Goal: Obtain resource: Obtain resource

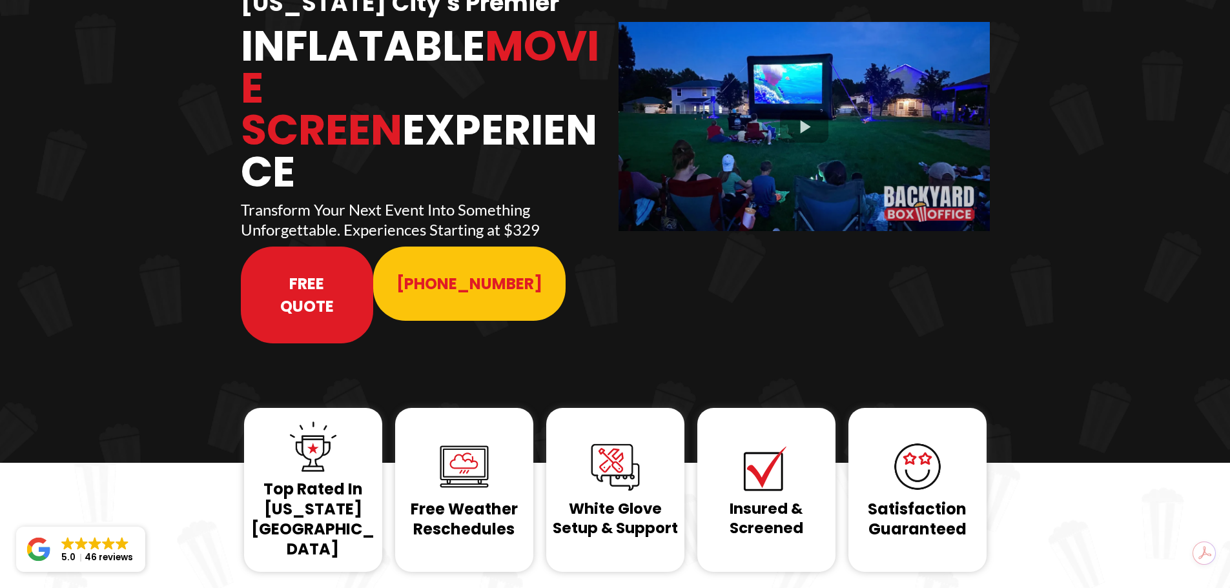
scroll to position [65, 0]
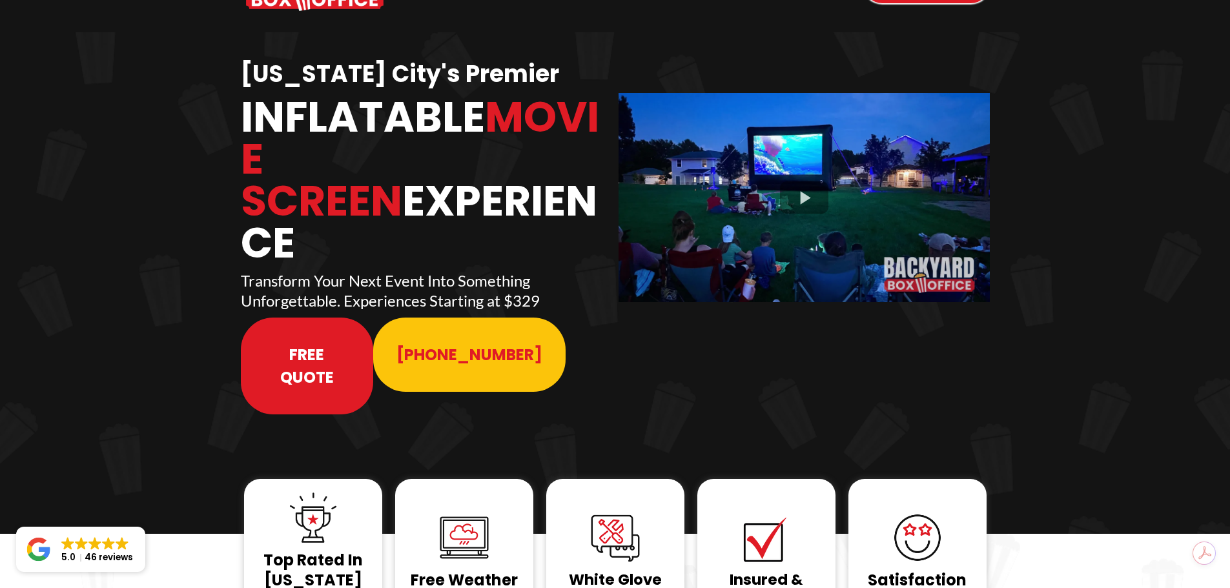
click at [318, 344] on span "Free Quote" at bounding box center [307, 366] width 87 height 45
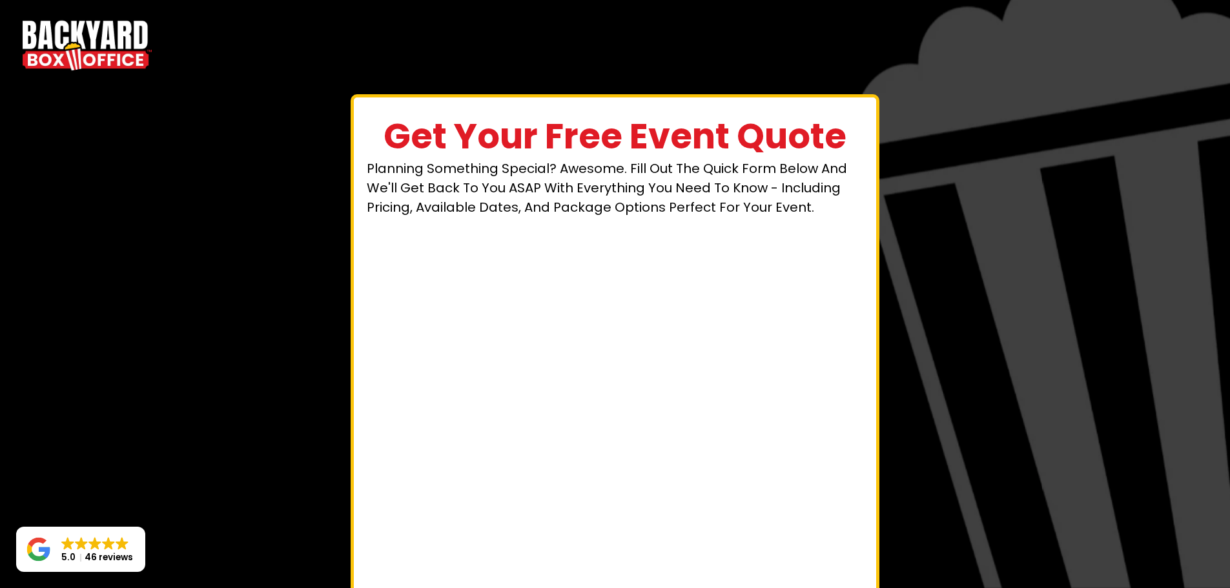
click at [221, 114] on div "Get Your Free Event Quote Planning something special? Awesome. Fill out the qui…" at bounding box center [615, 411] width 1230 height 661
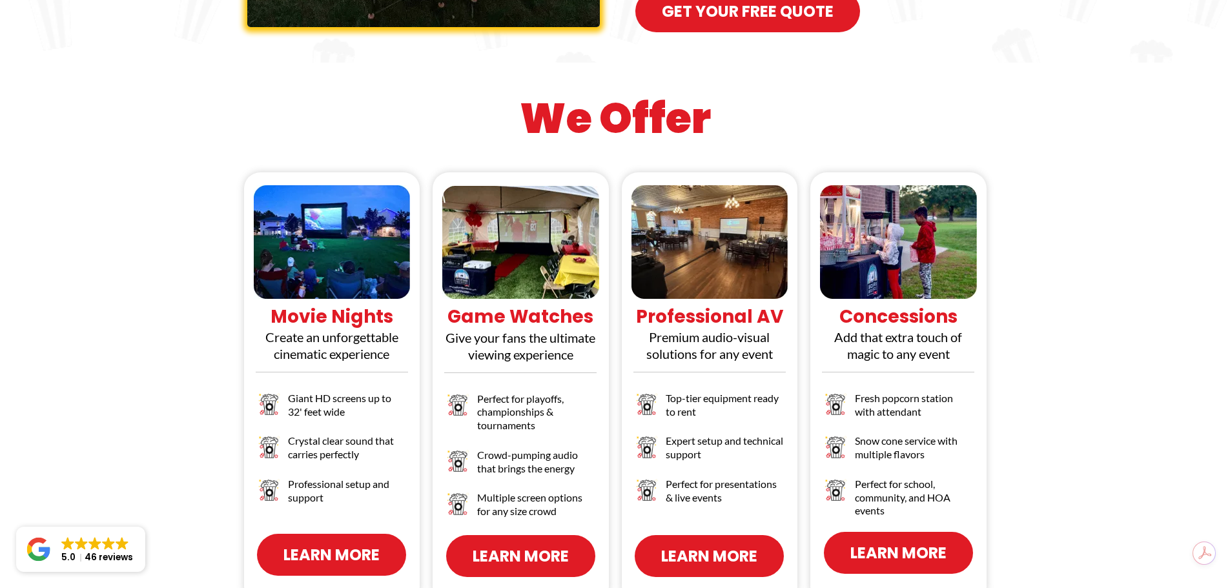
scroll to position [1140, 0]
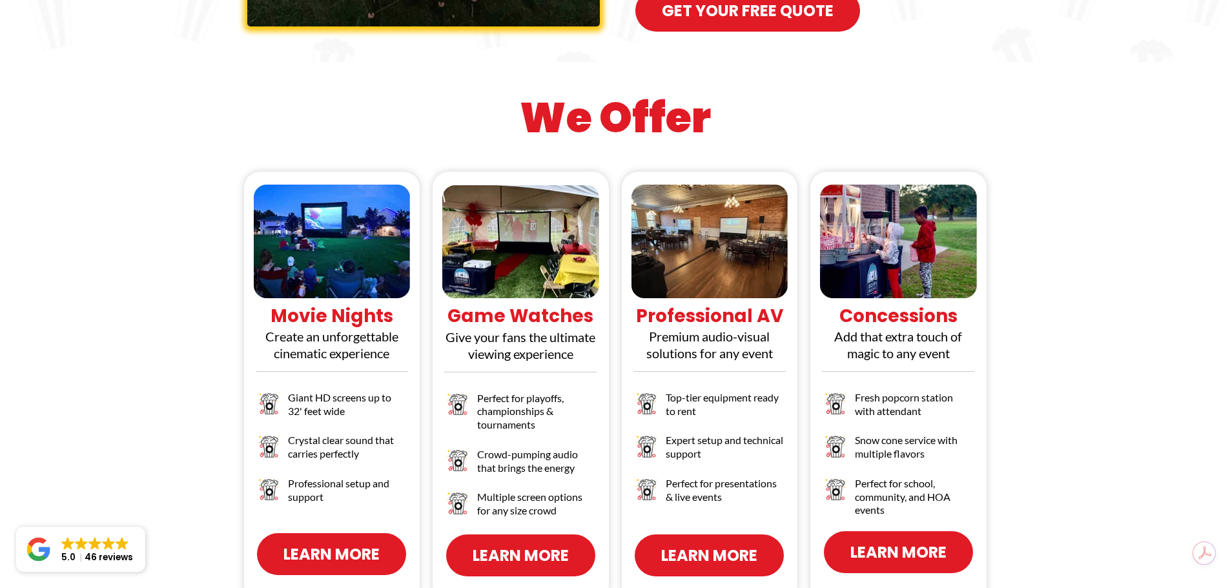
click at [327, 543] on span "Learn More" at bounding box center [331, 554] width 96 height 23
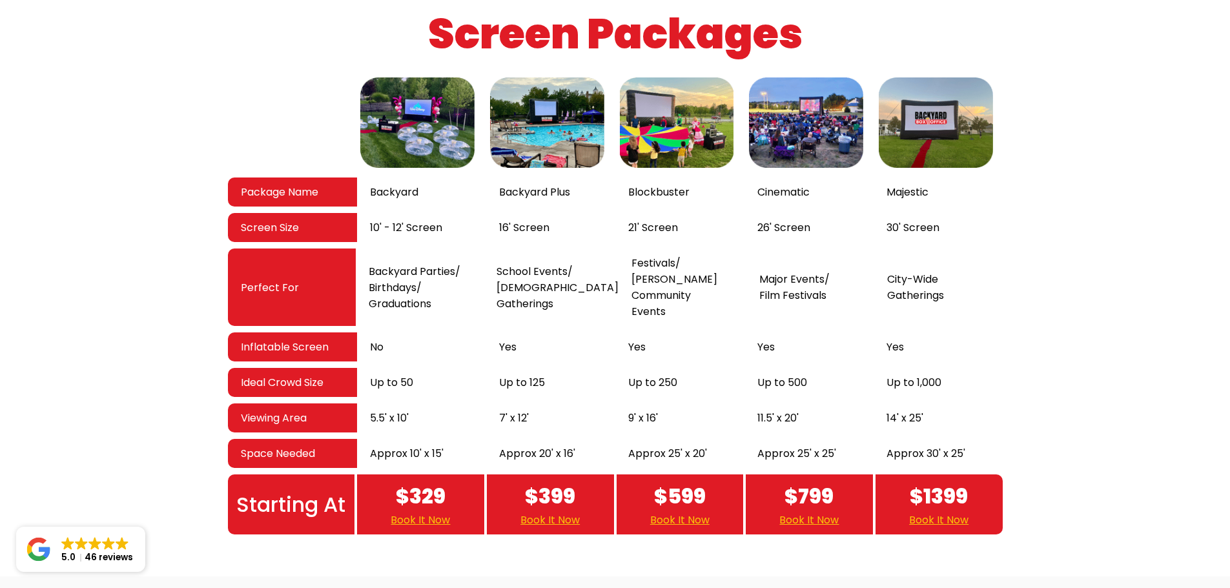
scroll to position [2089, 0]
